Goal: Check status: Check status

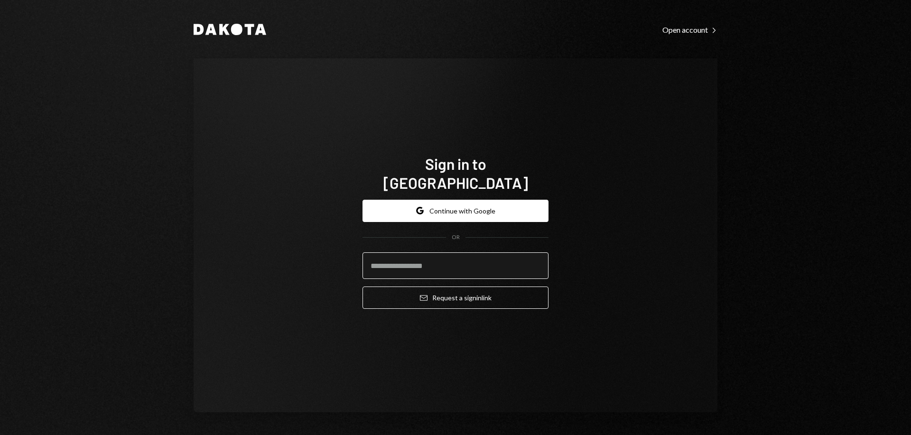
click at [458, 261] on input "email" at bounding box center [455, 265] width 186 height 27
type input "**********"
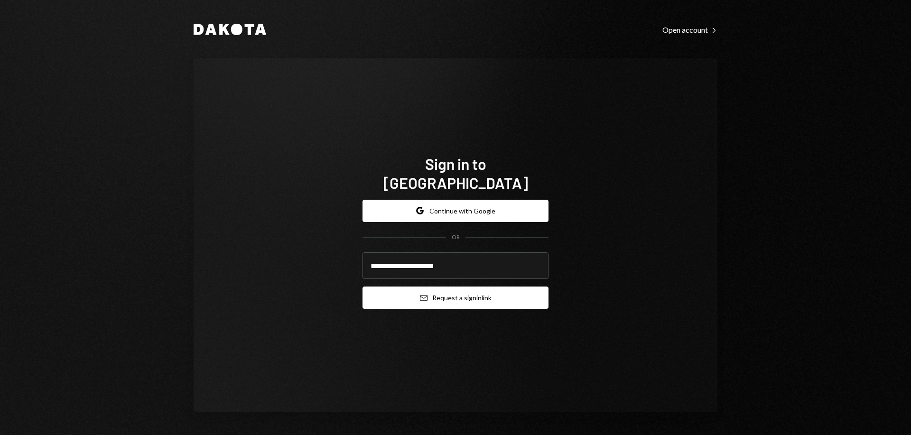
click at [455, 288] on button "Email Request a sign in link" at bounding box center [455, 298] width 186 height 22
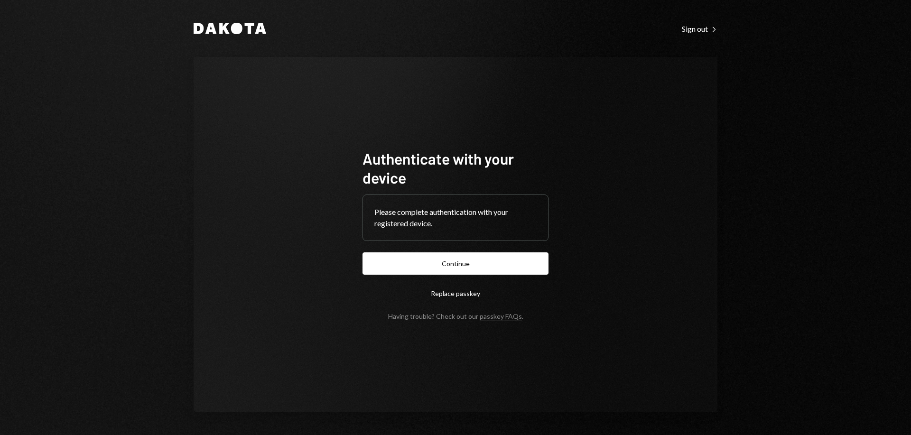
click at [490, 269] on button "Continue" at bounding box center [455, 263] width 186 height 22
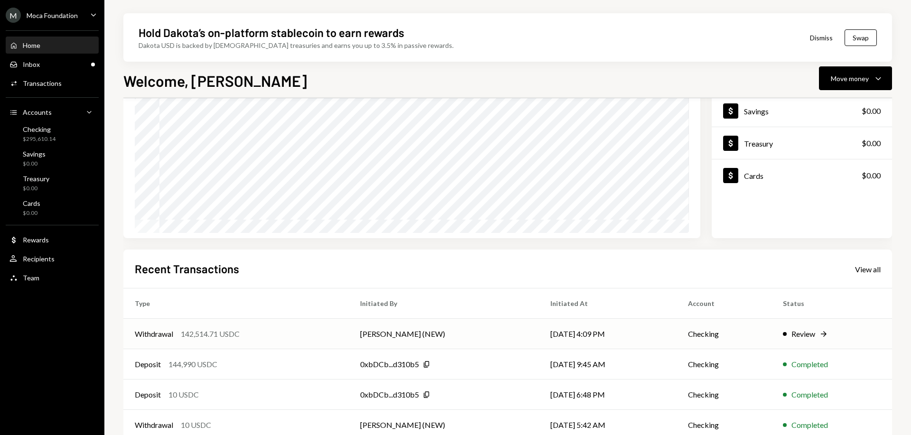
scroll to position [95, 0]
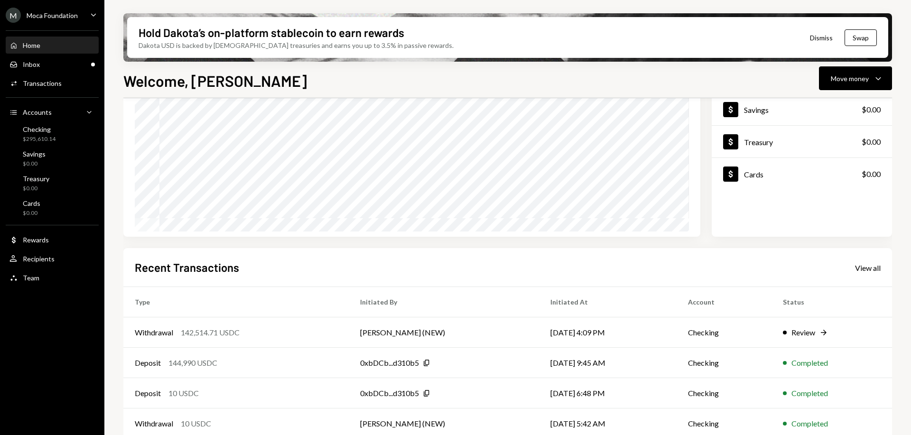
click at [268, 248] on div "Recent Transactions View all Type Initiated By Initiated At Account Status With…" at bounding box center [507, 358] width 769 height 221
click at [264, 282] on div "Recent Transactions View all Type Initiated By Initiated At Account Status With…" at bounding box center [507, 358] width 769 height 221
click at [799, 329] on div "Review" at bounding box center [803, 332] width 24 height 11
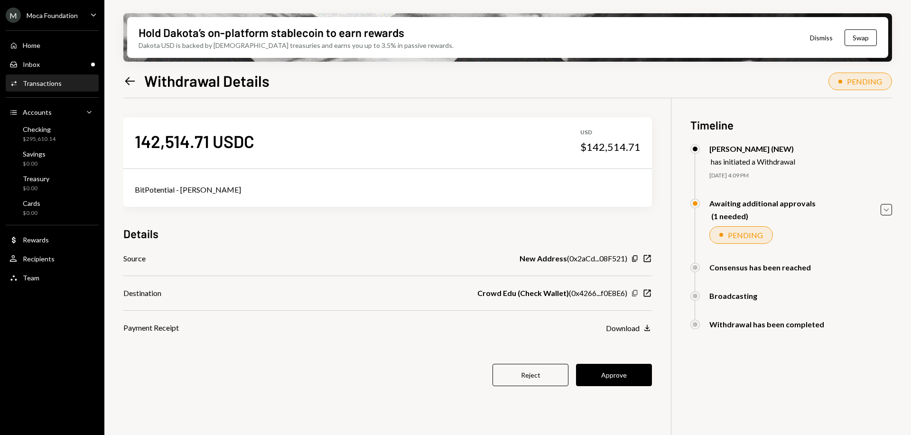
click at [634, 292] on icon "Copy" at bounding box center [635, 293] width 8 height 8
click at [632, 291] on icon "Copy" at bounding box center [635, 293] width 8 height 8
click at [631, 291] on icon "Copy" at bounding box center [635, 293] width 8 height 8
click at [601, 375] on button "Approve" at bounding box center [614, 375] width 76 height 22
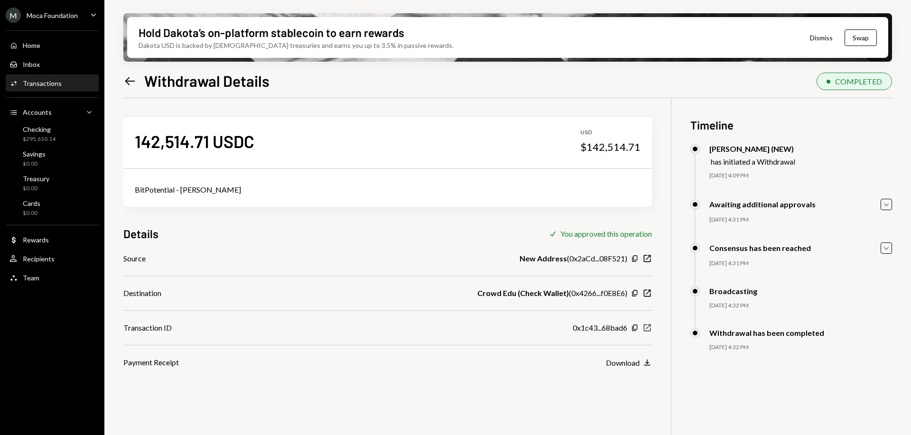
click at [650, 326] on icon "button" at bounding box center [647, 327] width 7 height 7
